Goal: Find specific page/section: Find specific page/section

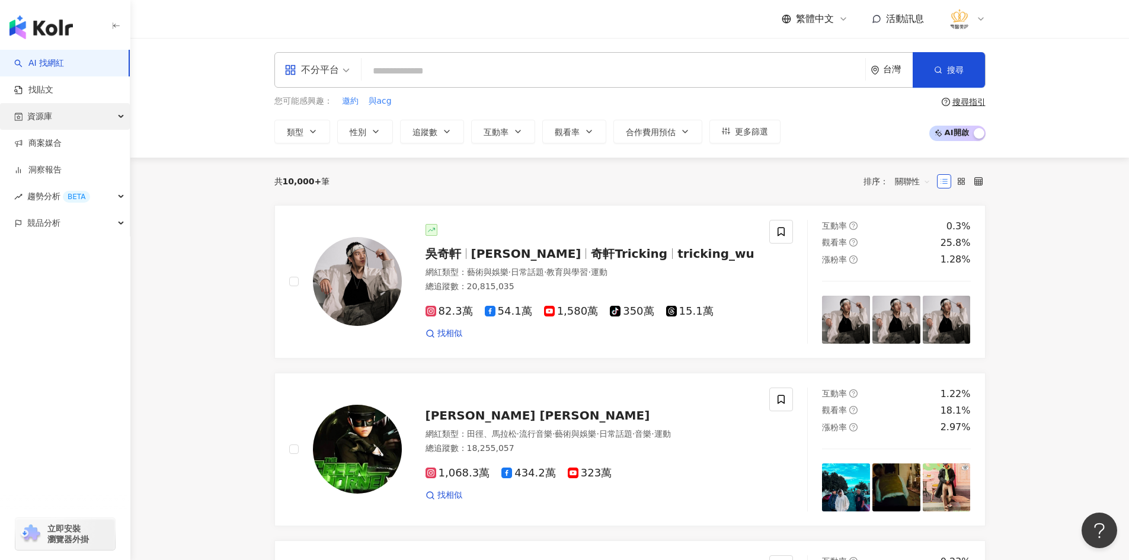
click at [91, 116] on div "資源庫" at bounding box center [65, 116] width 130 height 27
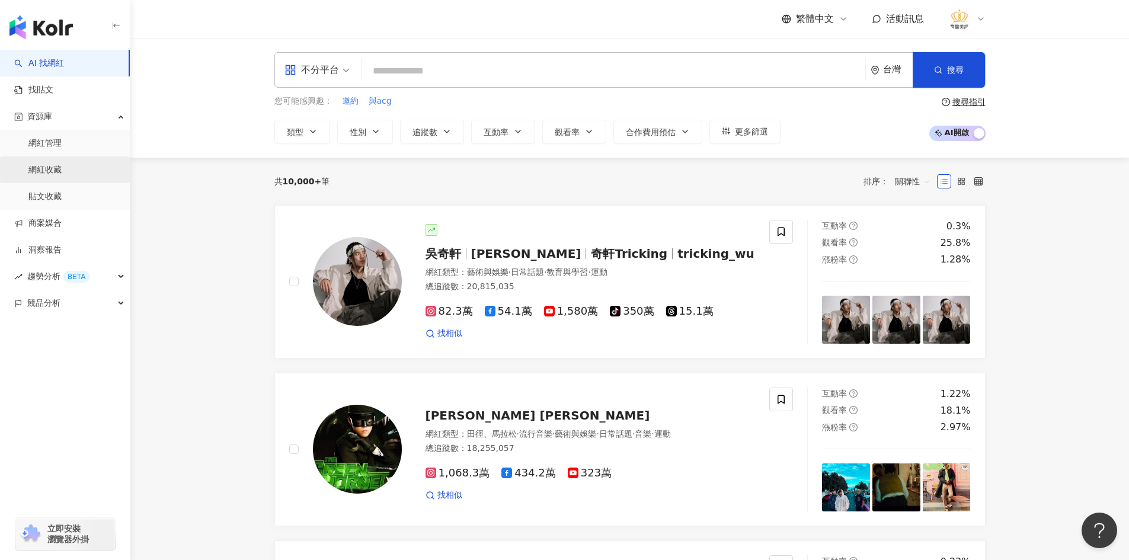
click at [62, 164] on link "網紅收藏" at bounding box center [44, 170] width 33 height 12
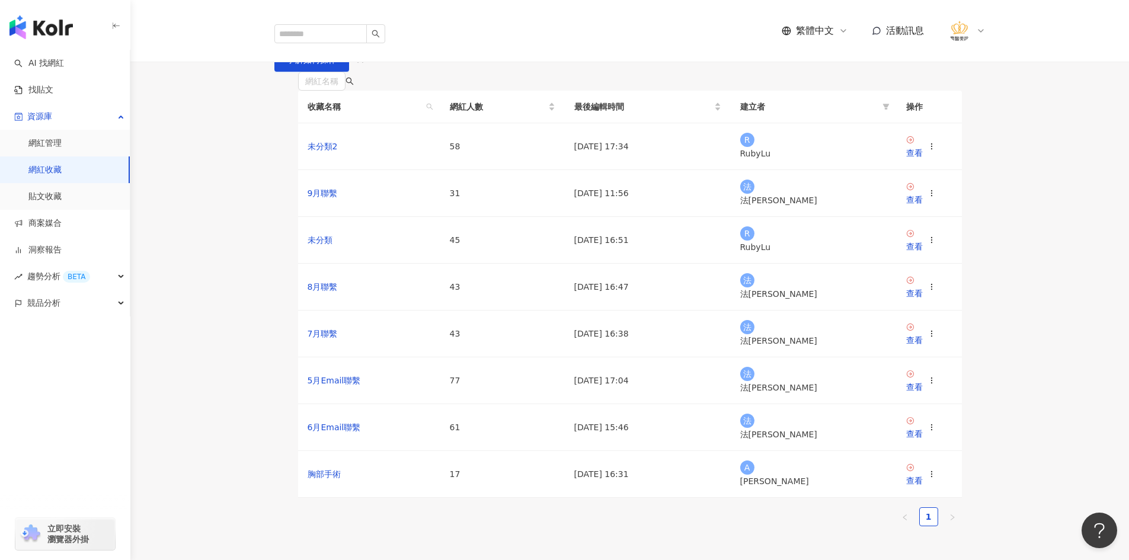
scroll to position [119, 0]
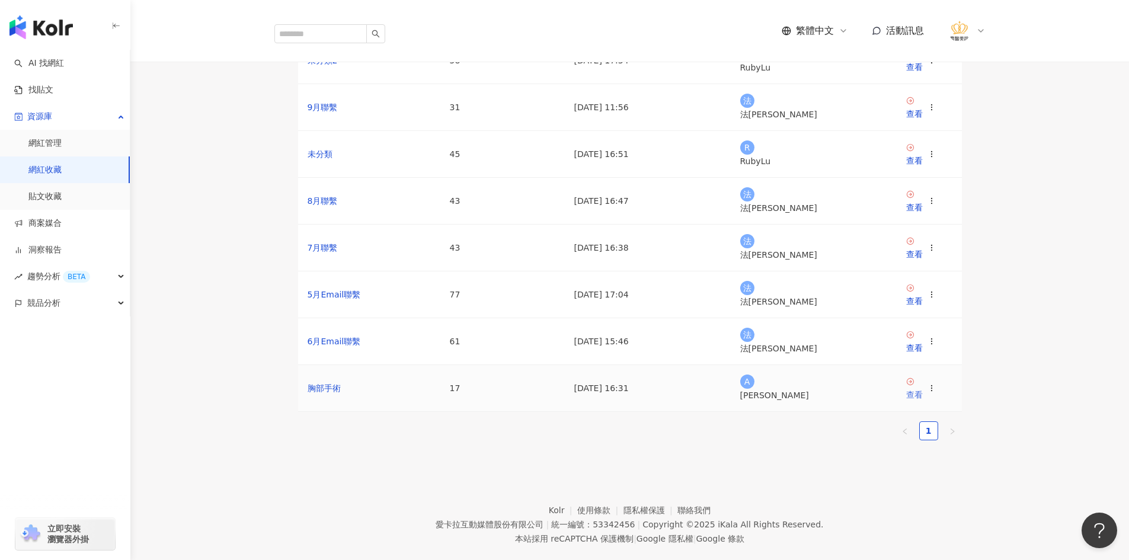
click at [912, 386] on icon at bounding box center [910, 382] width 8 height 8
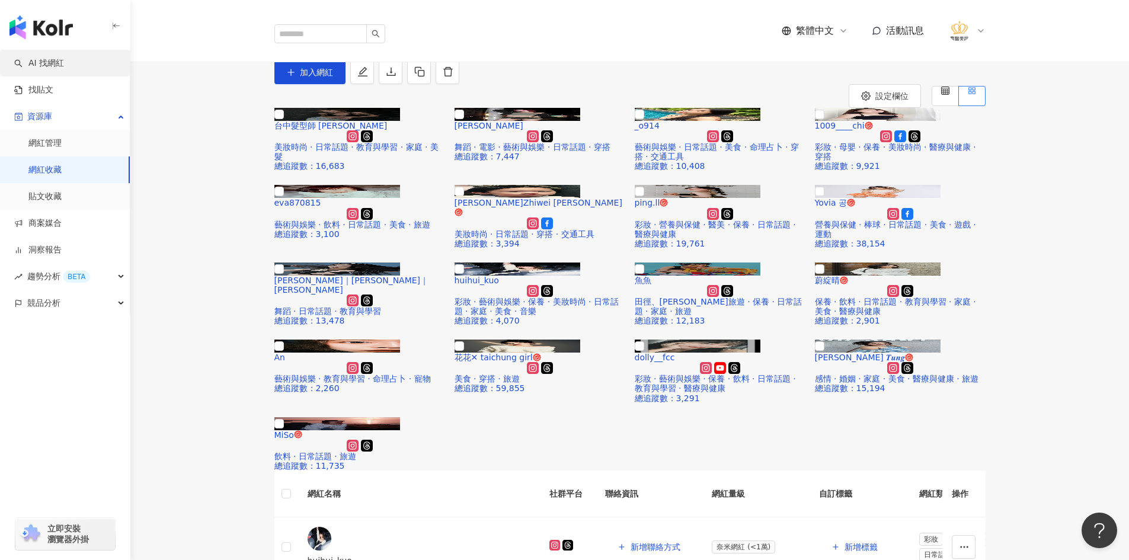
click at [63, 63] on link "AI 找網紅" at bounding box center [39, 63] width 50 height 12
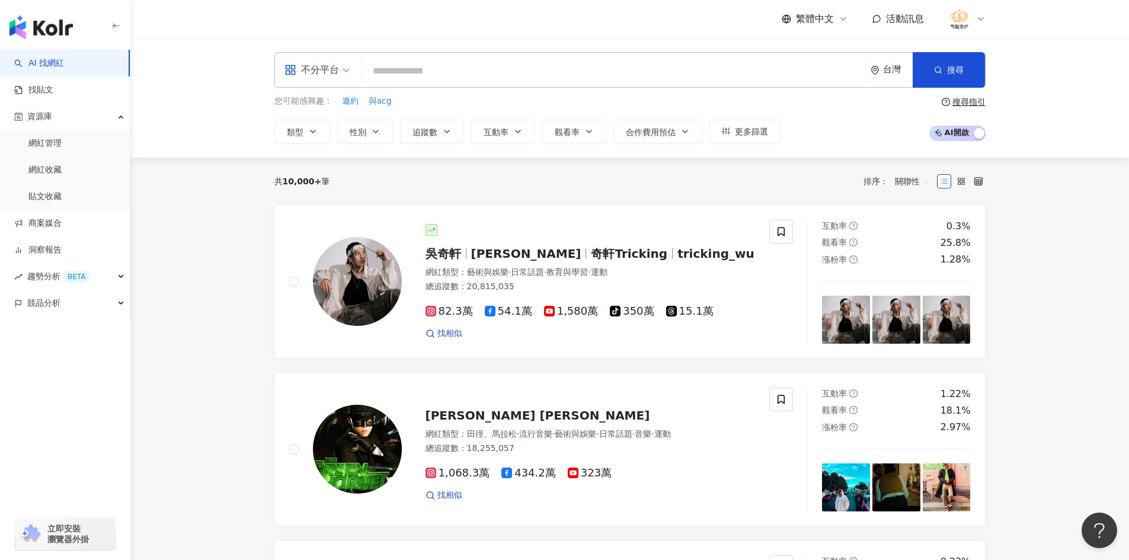
click at [344, 72] on span "不分平台" at bounding box center [316, 69] width 65 height 19
